Goal: Find specific page/section: Find specific page/section

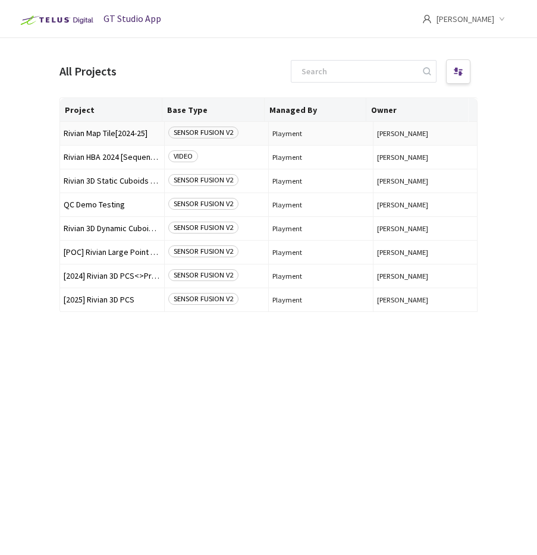
click at [125, 131] on span "Rivian Map Tile[2024-25]" at bounding box center [112, 133] width 97 height 9
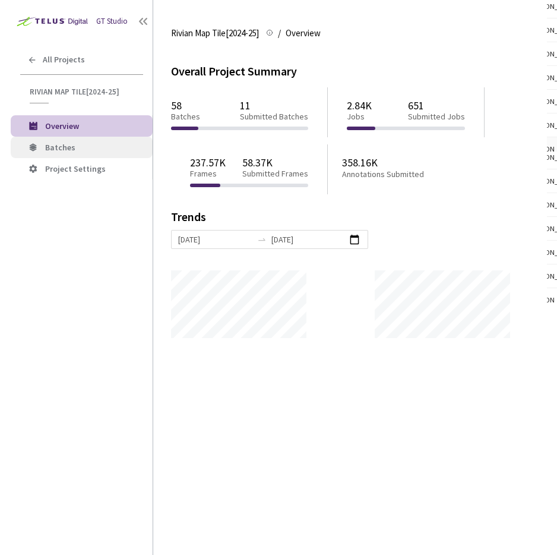
scroll to position [555, 537]
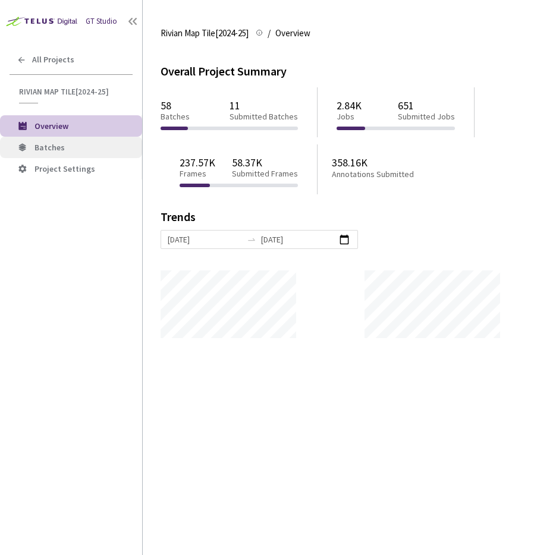
click at [69, 146] on span "Batches" at bounding box center [83, 148] width 98 height 10
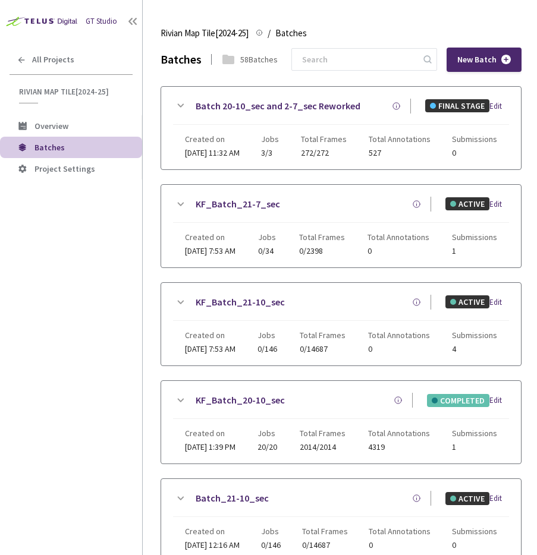
drag, startPoint x: 534, startPoint y: 162, endPoint x: 554, endPoint y: 163, distance: 20.2
click at [536, 163] on html "GT Studio All Projects Rivian Map Tile[2024-25] Rivian Map Tile[2024-25] Overvi…" at bounding box center [268, 277] width 537 height 555
click at [532, 178] on main "Rivian Map Tile[2024-25] Rivian Map Tile[2024-25] / Batches Batches Batches 58 …" at bounding box center [340, 277] width 394 height 555
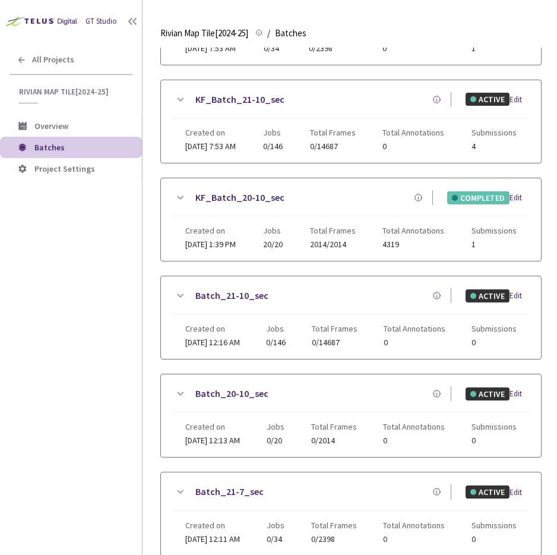
scroll to position [558, 0]
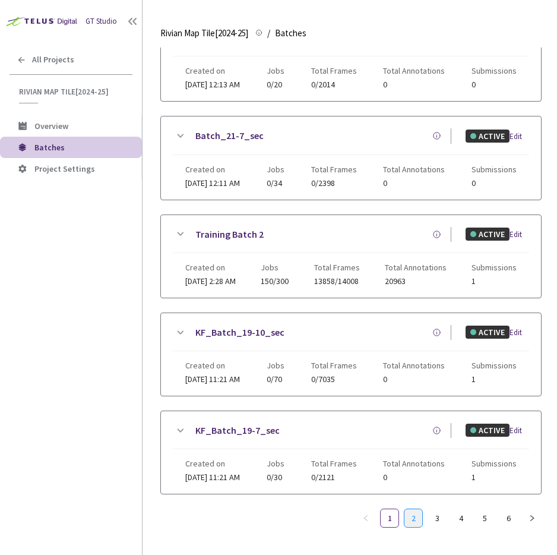
click at [414, 522] on link "2" at bounding box center [414, 518] width 18 height 18
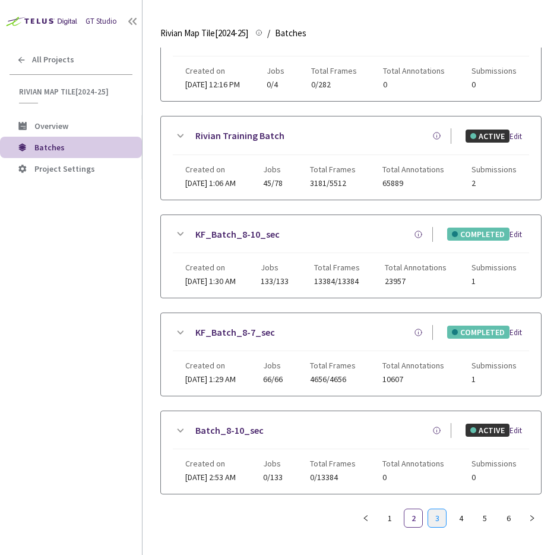
click at [437, 518] on link "3" at bounding box center [437, 518] width 18 height 18
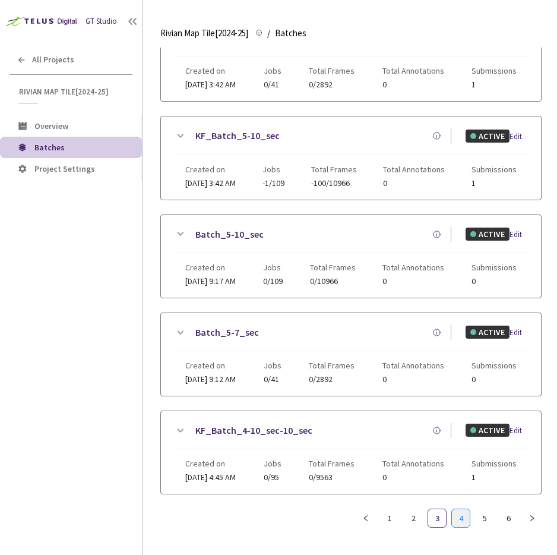
click at [460, 518] on link "4" at bounding box center [461, 518] width 18 height 18
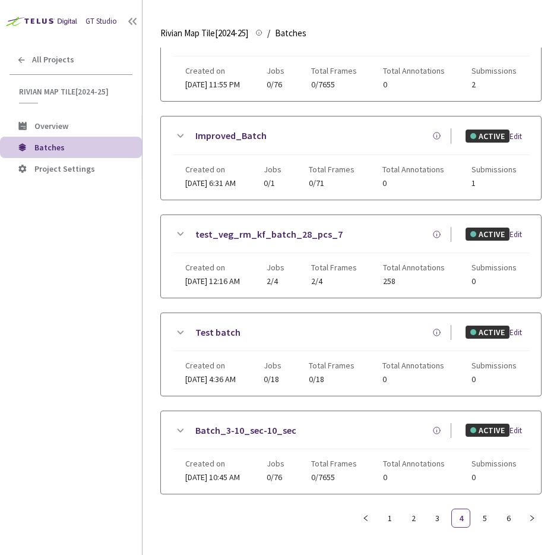
click at [495, 520] on ul "1 2 3 4 5 6" at bounding box center [448, 518] width 185 height 19
click at [511, 519] on link "6" at bounding box center [509, 518] width 18 height 18
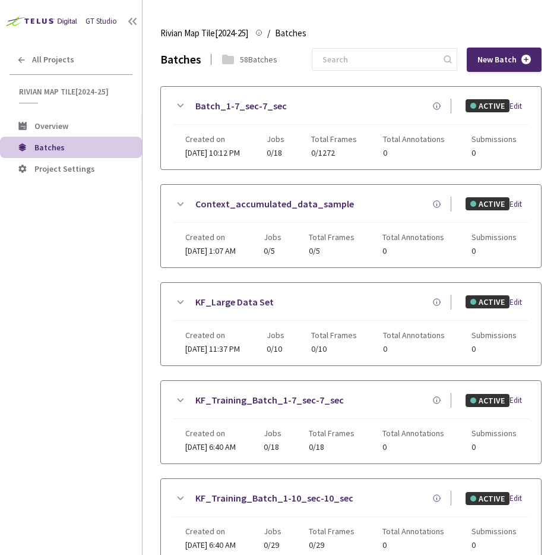
scroll to position [362, 0]
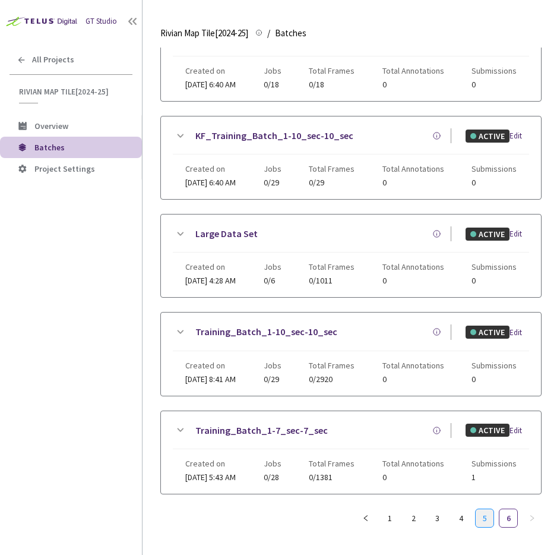
click at [485, 518] on link "5" at bounding box center [485, 518] width 18 height 18
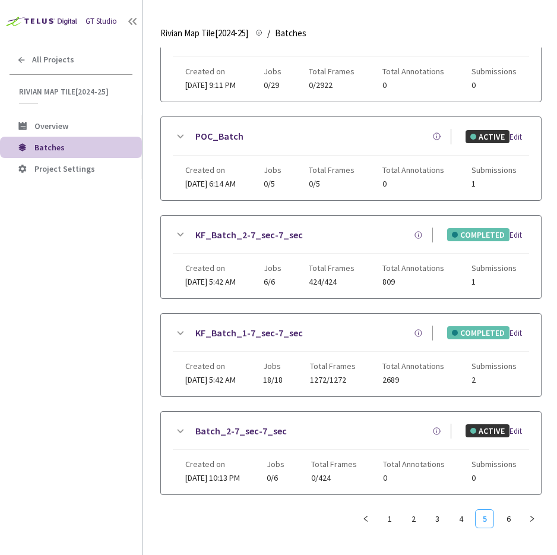
scroll to position [558, 0]
click at [392, 512] on link "1" at bounding box center [390, 518] width 18 height 18
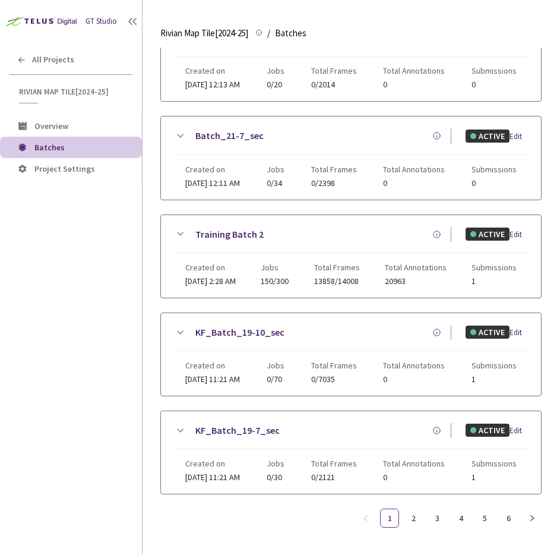
click at [389, 339] on div "KF_Batch_19-10_sec ACTIVE Edit" at bounding box center [351, 338] width 356 height 26
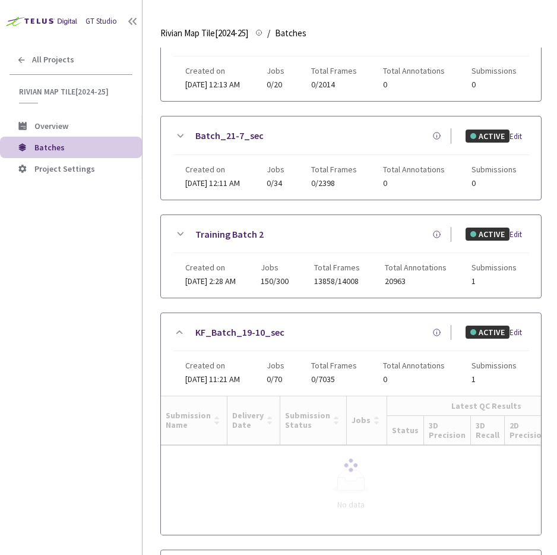
click at [238, 333] on link "KF_Batch_19-10_sec" at bounding box center [239, 332] width 89 height 15
